Goal: Find specific page/section: Locate a particular part of the current website

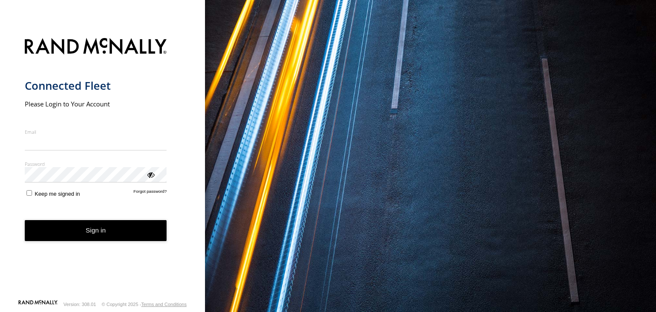
type input "**********"
click at [77, 239] on button "Sign in" at bounding box center [96, 230] width 142 height 21
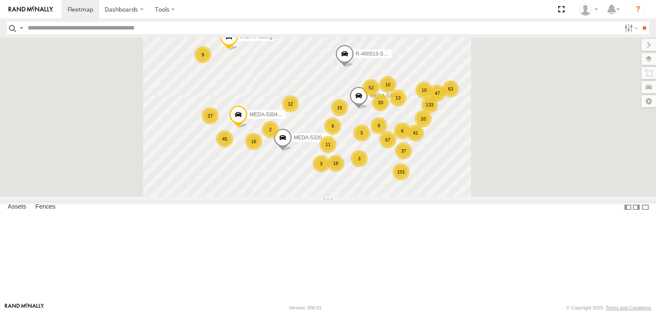
click at [163, 28] on input "text" at bounding box center [322, 28] width 596 height 12
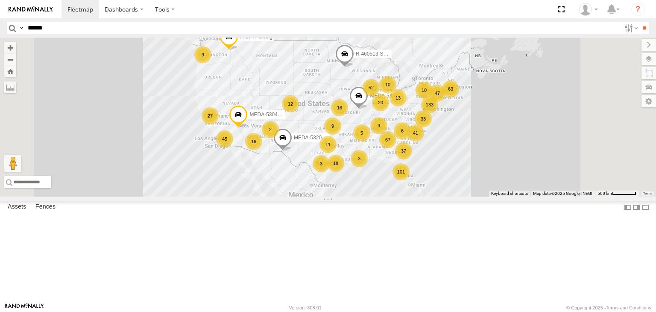
type input "******"
click at [639, 22] on input "**" at bounding box center [644, 28] width 10 height 12
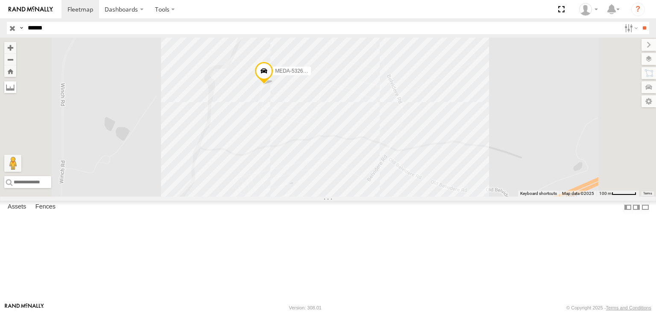
click at [16, 89] on label at bounding box center [10, 87] width 12 height 12
click at [16, 75] on button "Zoom Home" at bounding box center [10, 71] width 12 height 12
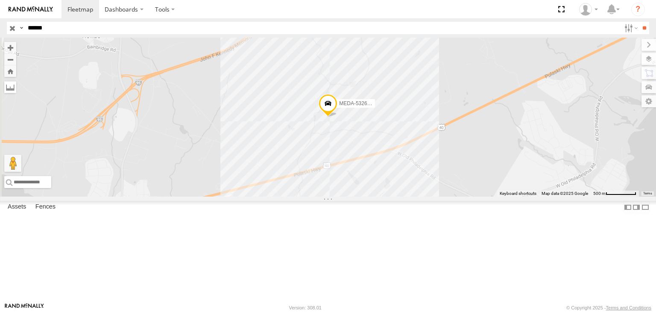
click at [16, 89] on label at bounding box center [10, 87] width 12 height 12
click at [0, 0] on label at bounding box center [0, 0] width 0 height 0
click at [649, 59] on label at bounding box center [639, 59] width 31 height 12
click at [0, 0] on label at bounding box center [0, 0] width 0 height 0
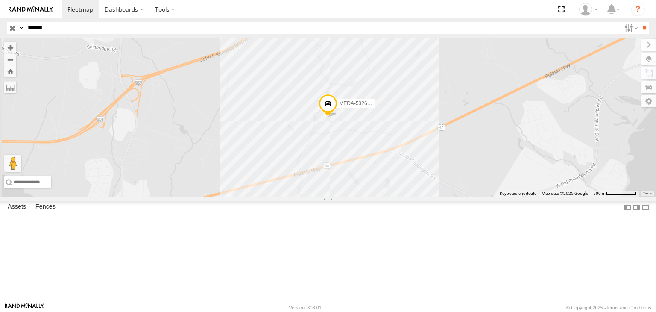
click at [0, 0] on span "Satellite" at bounding box center [0, 0] width 0 height 0
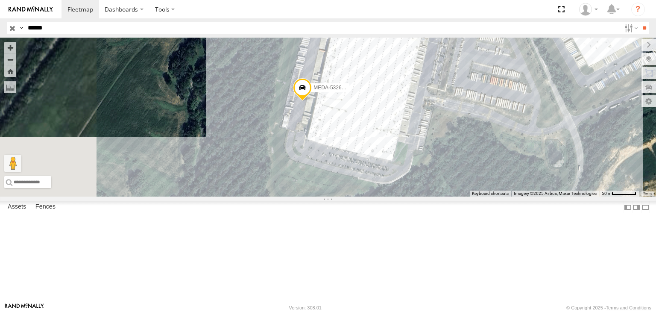
drag, startPoint x: 418, startPoint y: 184, endPoint x: 419, endPoint y: 276, distance: 92.2
click at [419, 196] on div "MEDA-532642-Swing" at bounding box center [328, 117] width 656 height 159
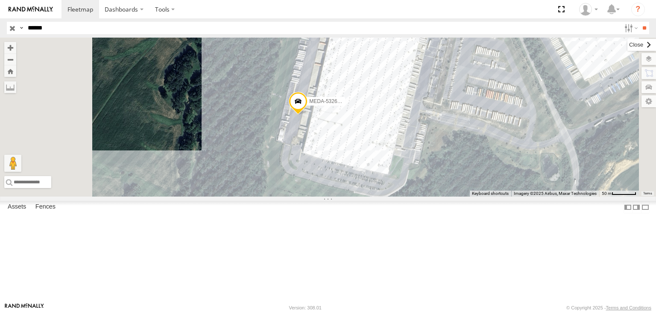
click at [627, 43] on label at bounding box center [641, 45] width 29 height 12
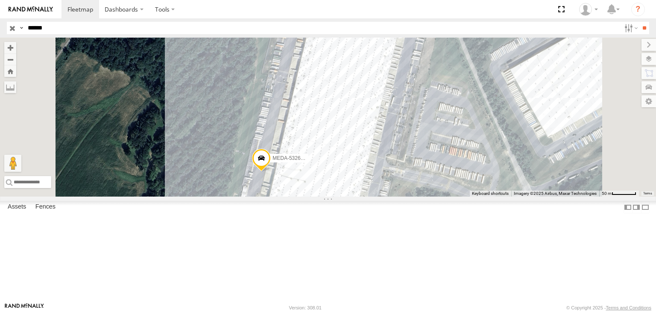
drag, startPoint x: 323, startPoint y: 136, endPoint x: 266, endPoint y: 212, distance: 94.7
click at [266, 196] on div "MEDA-532642-Swing" at bounding box center [328, 117] width 656 height 159
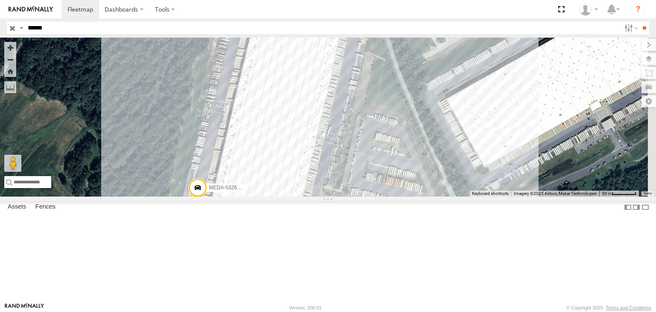
drag, startPoint x: 542, startPoint y: 186, endPoint x: 538, endPoint y: 128, distance: 57.7
click at [537, 131] on div "MEDA-532642-Swing" at bounding box center [328, 117] width 656 height 159
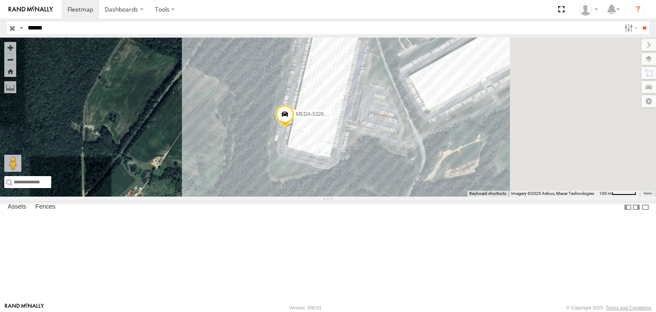
drag, startPoint x: 601, startPoint y: 162, endPoint x: 539, endPoint y: 140, distance: 65.7
click at [539, 140] on div "MEDA-532642-Swing" at bounding box center [328, 117] width 656 height 159
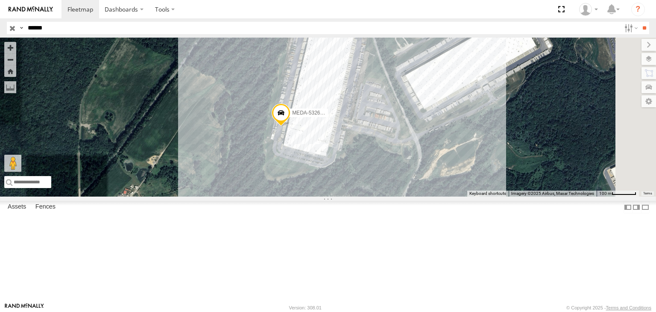
click at [0, 0] on label at bounding box center [0, 0] width 0 height 0
